Goal: Task Accomplishment & Management: Use online tool/utility

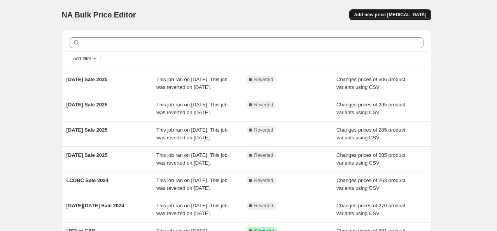
click at [387, 18] on button "Add new price change job" at bounding box center [390, 14] width 82 height 11
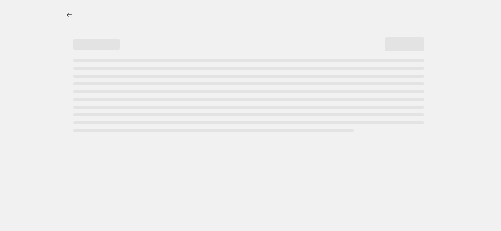
select select "percentage"
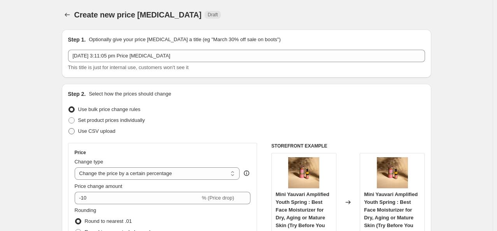
click at [98, 131] on span "Use CSV upload" at bounding box center [96, 131] width 37 height 6
click at [69, 129] on input "Use CSV upload" at bounding box center [68, 128] width 0 height 0
radio input "true"
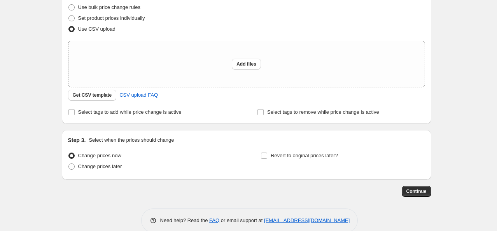
scroll to position [115, 0]
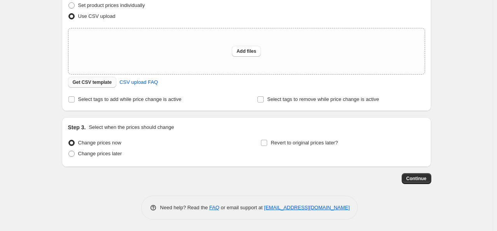
click at [103, 86] on button "Get CSV template" at bounding box center [92, 82] width 49 height 11
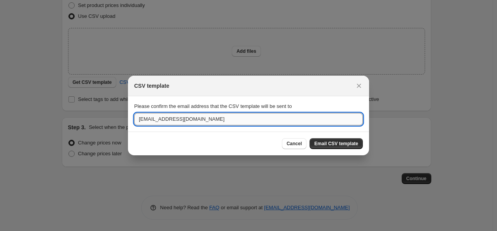
click at [186, 122] on input "[EMAIL_ADDRESS][DOMAIN_NAME]" at bounding box center [248, 119] width 229 height 12
type input "aditi.jain@transformative.in"
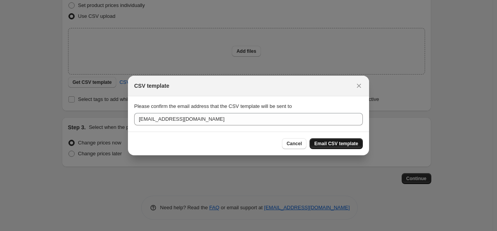
click at [355, 142] on span "Email CSV template" at bounding box center [336, 144] width 44 height 6
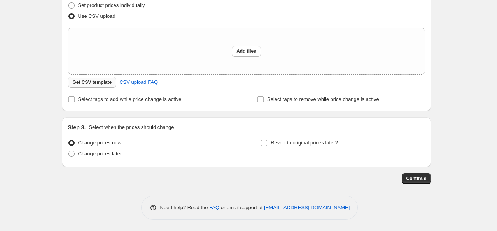
click at [103, 84] on span "Get CSV template" at bounding box center [92, 82] width 39 height 6
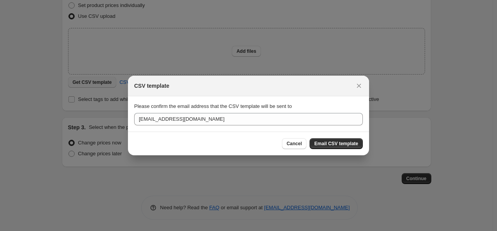
scroll to position [0, 0]
click at [345, 146] on span "Email CSV template" at bounding box center [336, 144] width 44 height 6
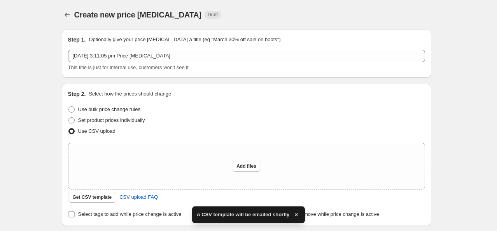
scroll to position [115, 0]
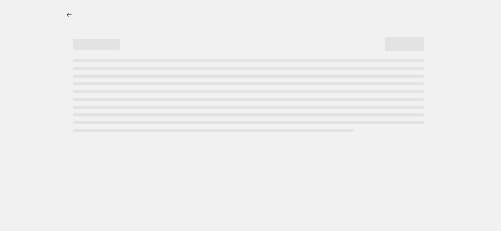
select select "percentage"
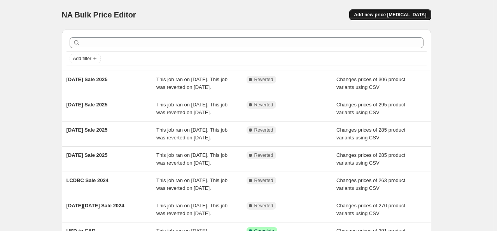
click at [387, 17] on span "Add new price [MEDICAL_DATA]" at bounding box center [390, 15] width 72 height 6
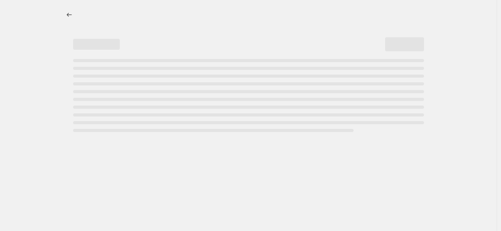
select select "percentage"
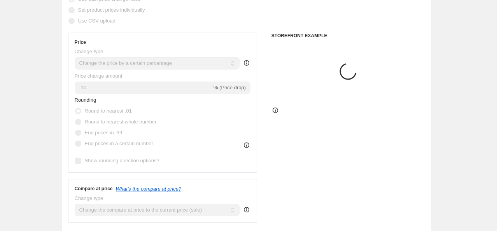
scroll to position [114, 0]
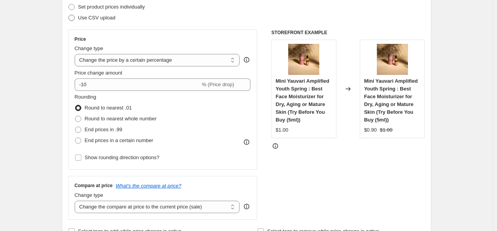
click at [90, 19] on span "Use CSV upload" at bounding box center [96, 18] width 37 height 6
click at [69, 15] on input "Use CSV upload" at bounding box center [68, 15] width 0 height 0
radio input "true"
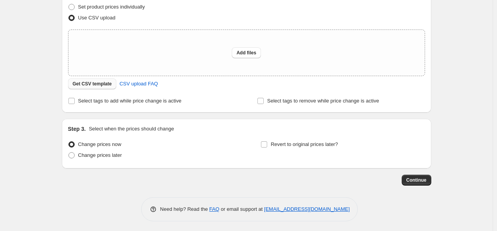
click at [104, 81] on span "Get CSV template" at bounding box center [92, 84] width 39 height 6
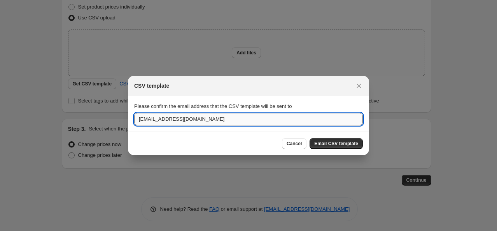
click at [193, 121] on input "anke@transformative.in" at bounding box center [248, 119] width 229 height 12
type input "aditi.jain@transformative.in"
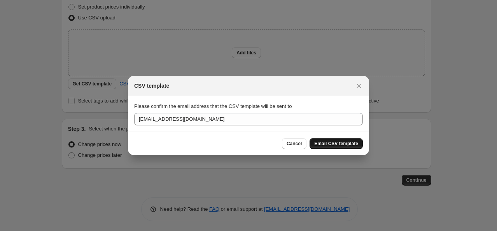
click at [338, 142] on span "Email CSV template" at bounding box center [336, 144] width 44 height 6
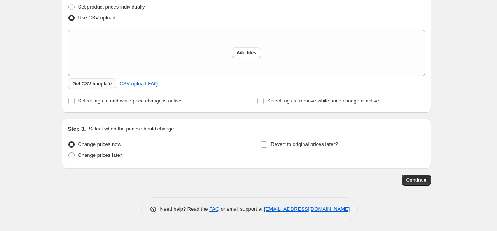
click at [91, 81] on button "Get CSV template" at bounding box center [92, 84] width 49 height 11
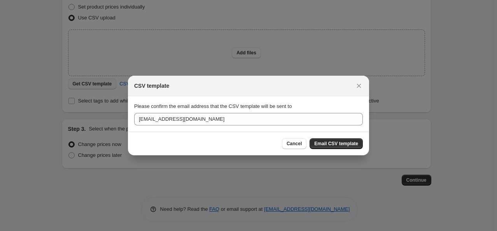
scroll to position [0, 0]
click at [333, 144] on span "Email CSV template" at bounding box center [336, 144] width 44 height 6
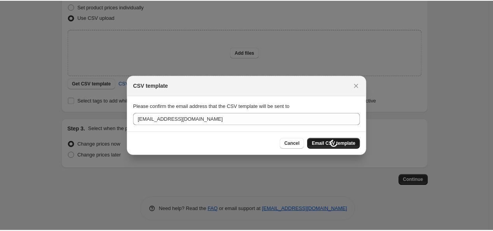
scroll to position [114, 0]
